Goal: Obtain resource: Obtain resource

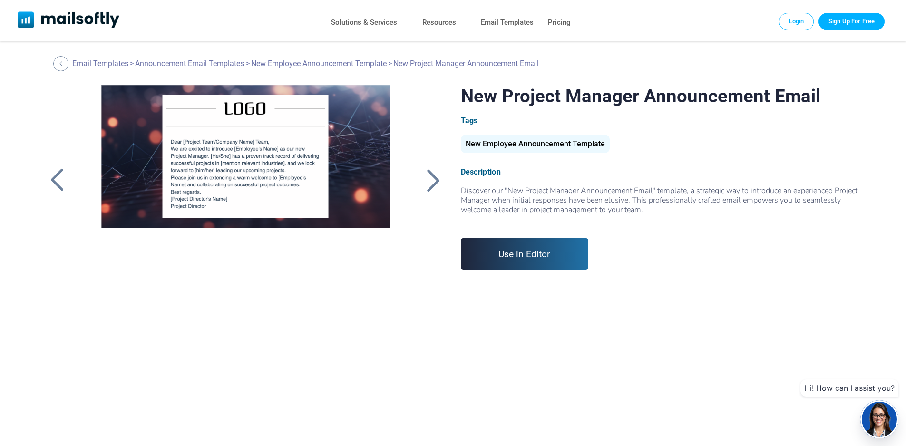
click at [553, 143] on div "New Employee Announcement Template" at bounding box center [535, 144] width 149 height 19
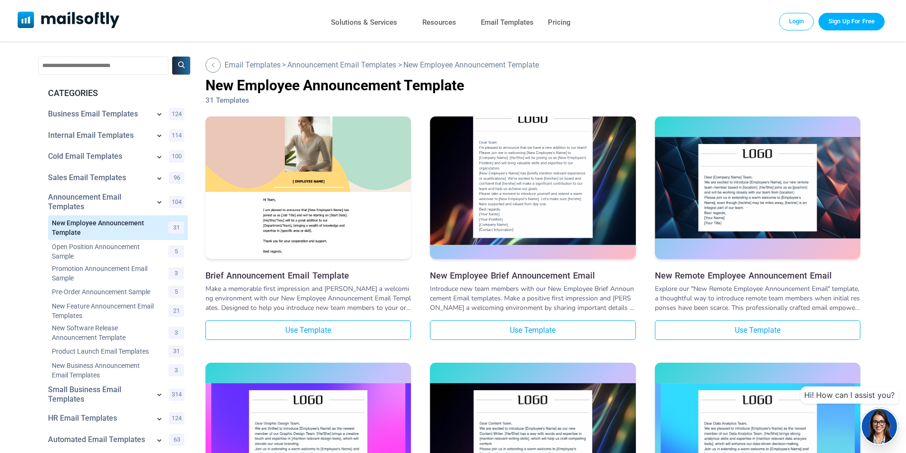
click at [537, 178] on img at bounding box center [532, 173] width 205 height 144
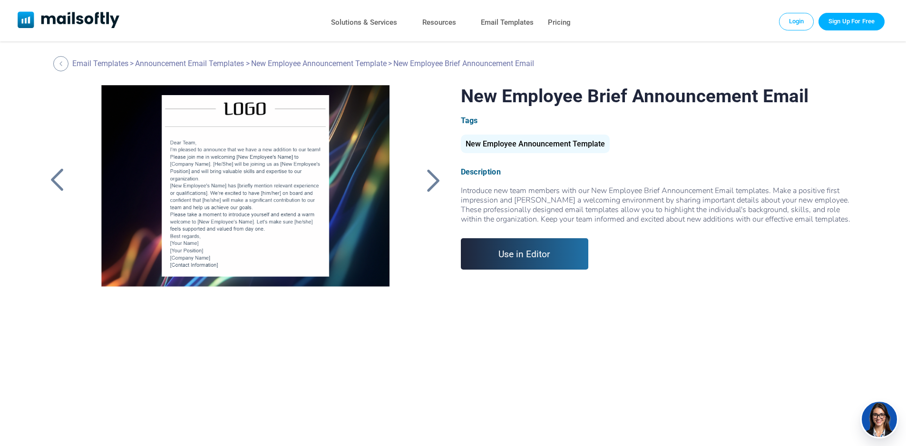
click at [437, 181] on div at bounding box center [434, 180] width 24 height 25
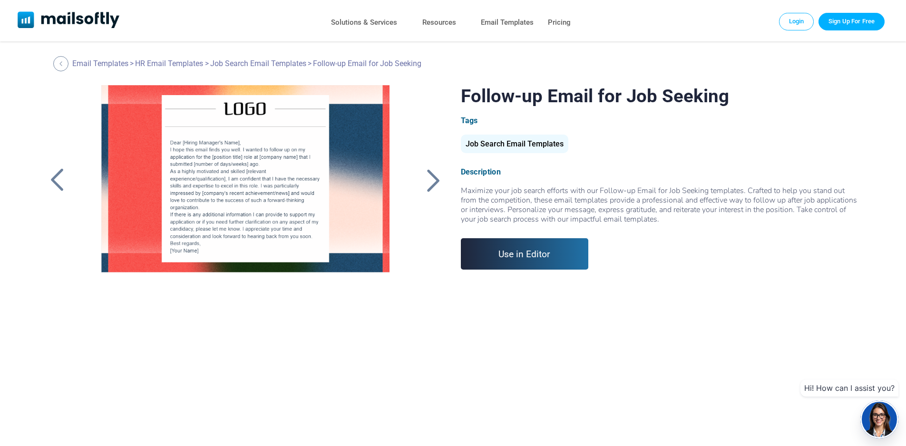
click at [437, 181] on div at bounding box center [434, 180] width 24 height 25
